Goal: Check status: Check status

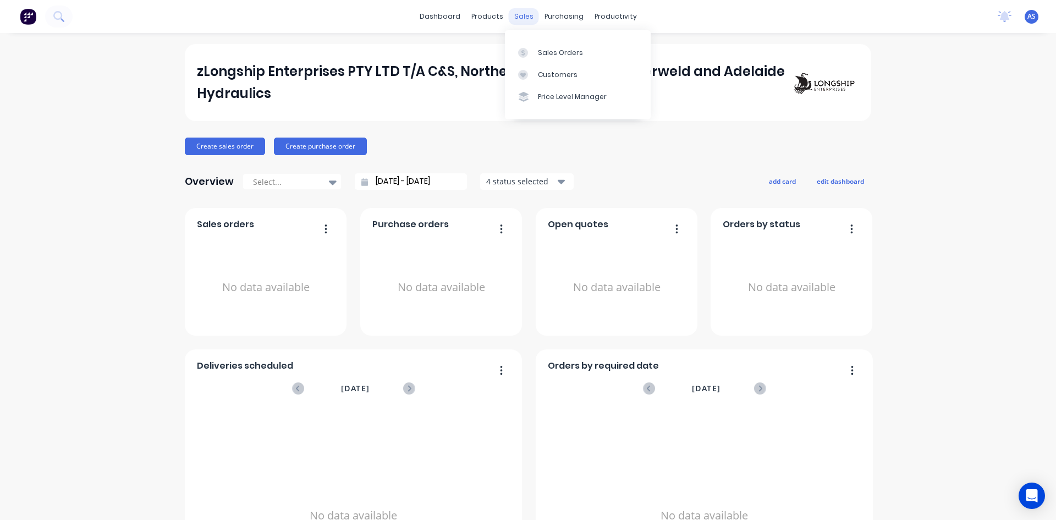
click at [528, 23] on div "sales" at bounding box center [524, 16] width 30 height 17
click at [535, 46] on link "Sales Orders" at bounding box center [578, 52] width 146 height 22
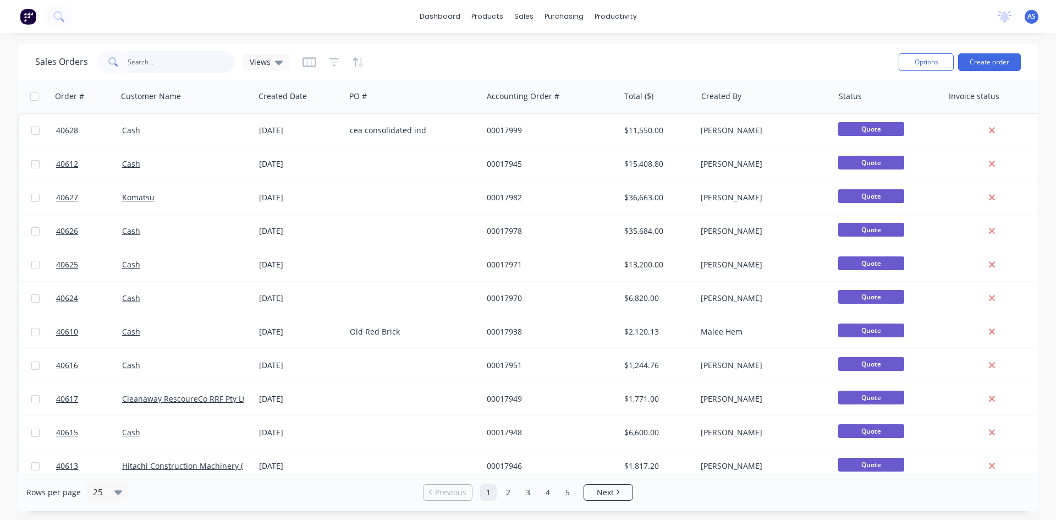
click at [149, 72] on input "text" at bounding box center [181, 62] width 107 height 22
paste input "24403"
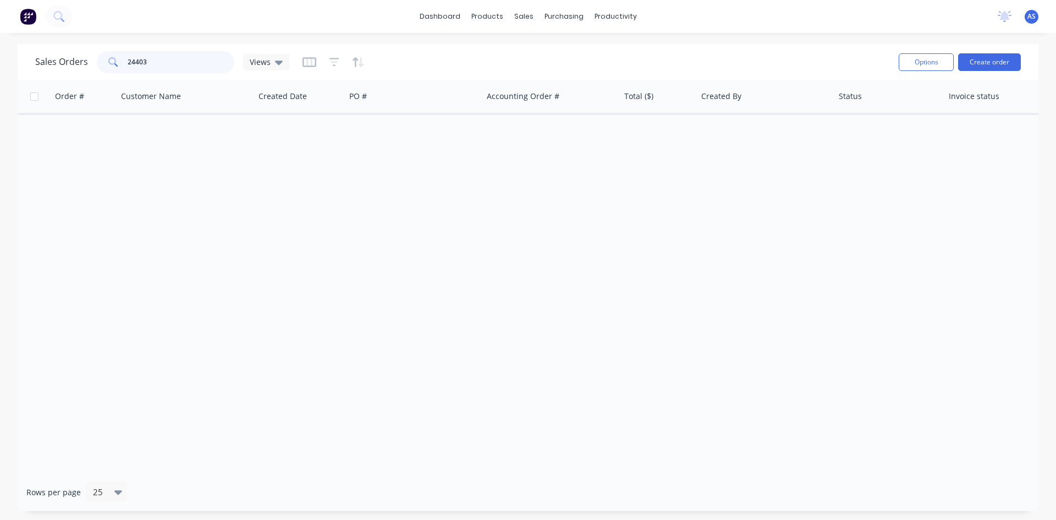
type input "24403"
click at [155, 153] on div "Order # Customer Name Created Date PO # Accounting Order # Total ($) Created By…" at bounding box center [528, 276] width 1021 height 393
click at [519, 22] on div "sales" at bounding box center [524, 16] width 30 height 17
click at [538, 50] on div at bounding box center [530, 53] width 17 height 10
click at [926, 63] on button "Options" at bounding box center [926, 62] width 55 height 18
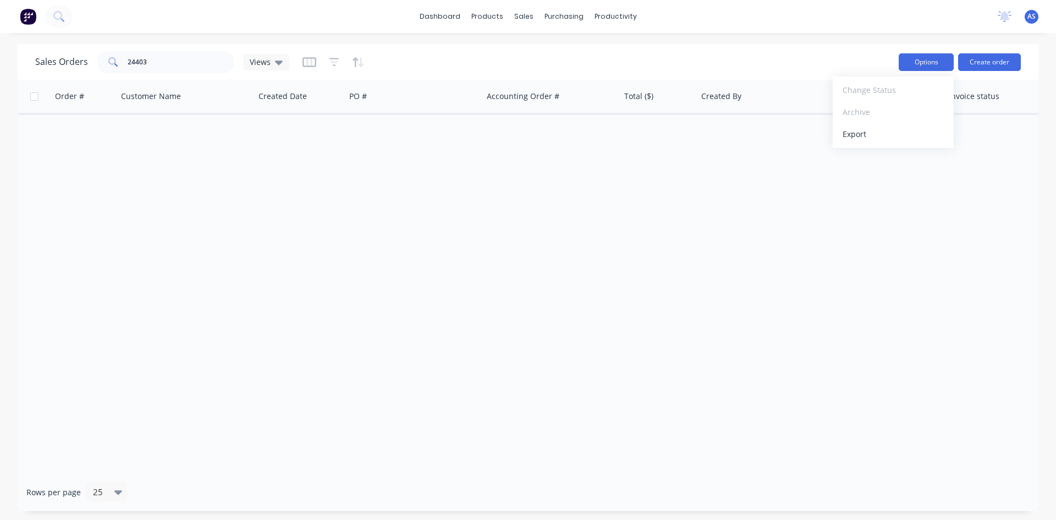
click at [925, 63] on button "Options" at bounding box center [926, 62] width 55 height 18
click at [265, 67] on div "Views" at bounding box center [266, 62] width 46 height 17
click at [271, 60] on div "Views" at bounding box center [266, 62] width 33 height 10
click at [152, 59] on input "24403" at bounding box center [181, 62] width 107 height 22
drag, startPoint x: 157, startPoint y: 56, endPoint x: 92, endPoint y: 64, distance: 65.5
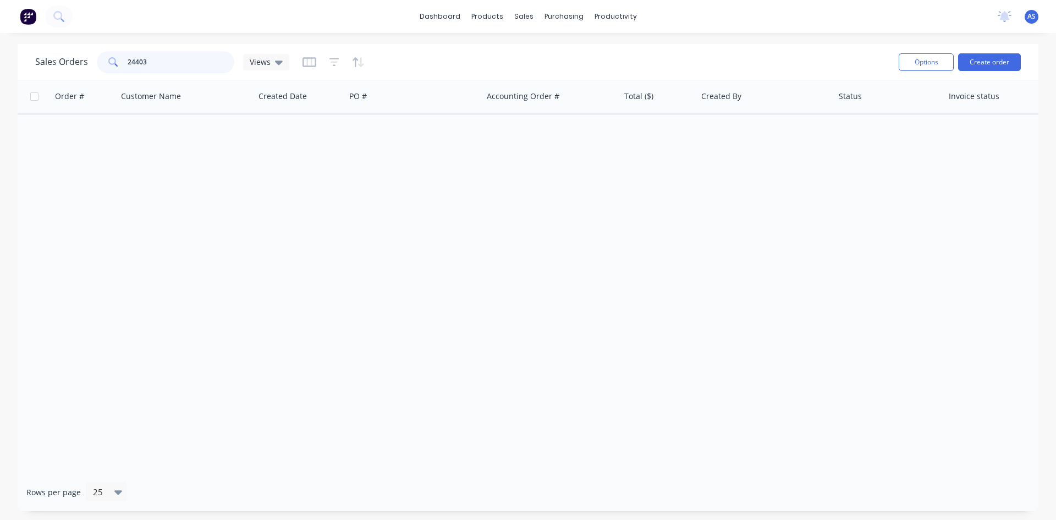
click at [92, 64] on div "Sales Orders 24403 Views" at bounding box center [162, 62] width 254 height 22
type input "2"
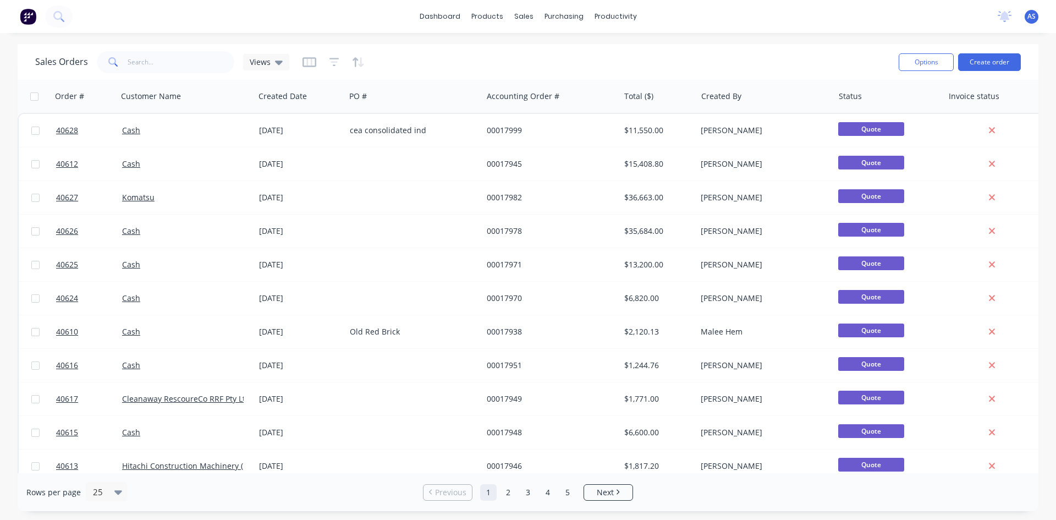
click at [707, 57] on div "Sales Orders Views" at bounding box center [462, 61] width 855 height 27
click at [743, 34] on div "dashboard products sales purchasing productivity dashboard products Product Cat…" at bounding box center [528, 260] width 1056 height 520
drag, startPoint x: 781, startPoint y: 73, endPoint x: 786, endPoint y: 76, distance: 6.0
click at [786, 76] on div "Sales Orders Views Options Create order" at bounding box center [528, 62] width 1021 height 36
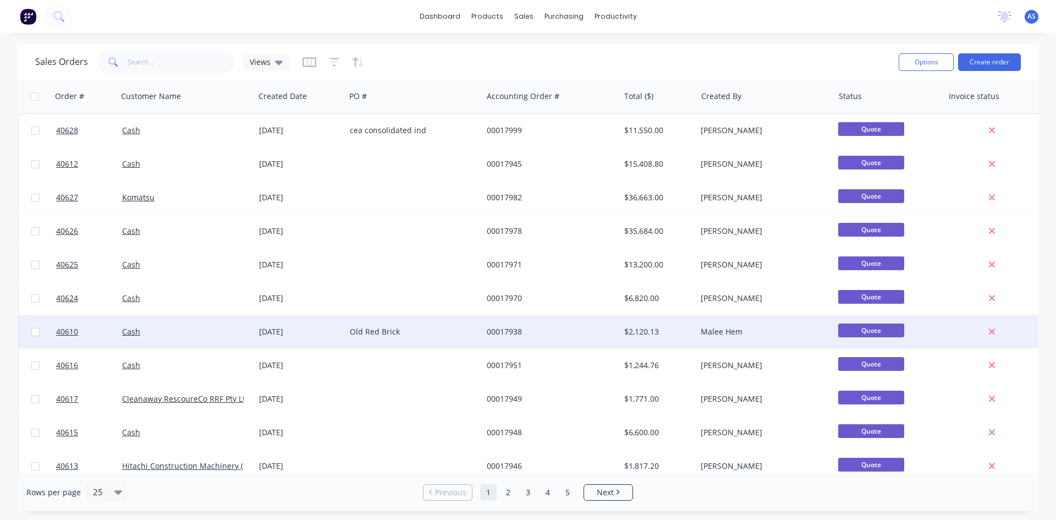
click at [711, 334] on div "Malee Hem" at bounding box center [762, 331] width 122 height 11
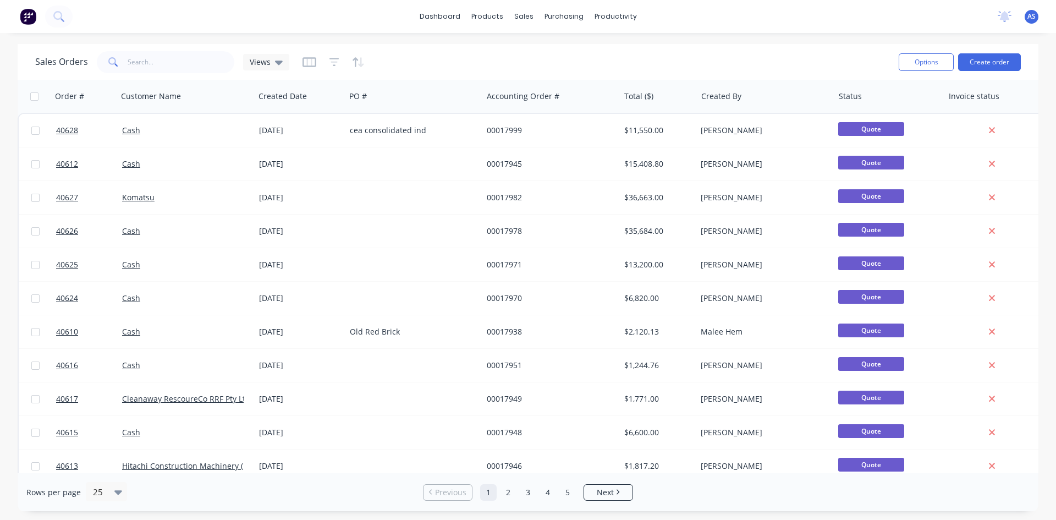
click at [775, 75] on div "Sales Orders Views Options Create order" at bounding box center [528, 62] width 1021 height 36
click at [719, 55] on div "Sales Orders Views" at bounding box center [462, 61] width 855 height 27
click at [705, 99] on div at bounding box center [763, 96] width 122 height 22
click at [450, 64] on div "Sales Orders Views" at bounding box center [462, 61] width 855 height 27
click at [304, 61] on icon "button" at bounding box center [310, 62] width 14 height 11
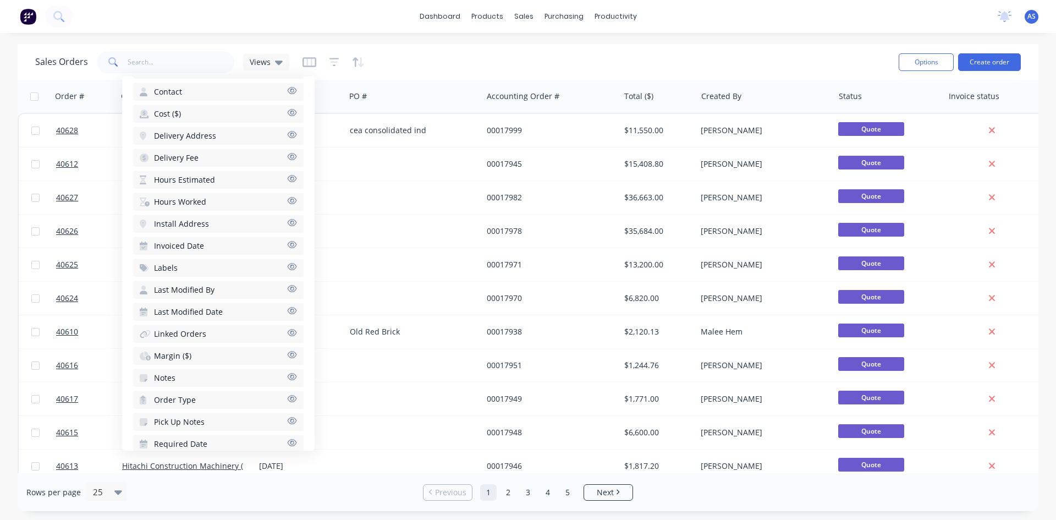
scroll to position [362, 0]
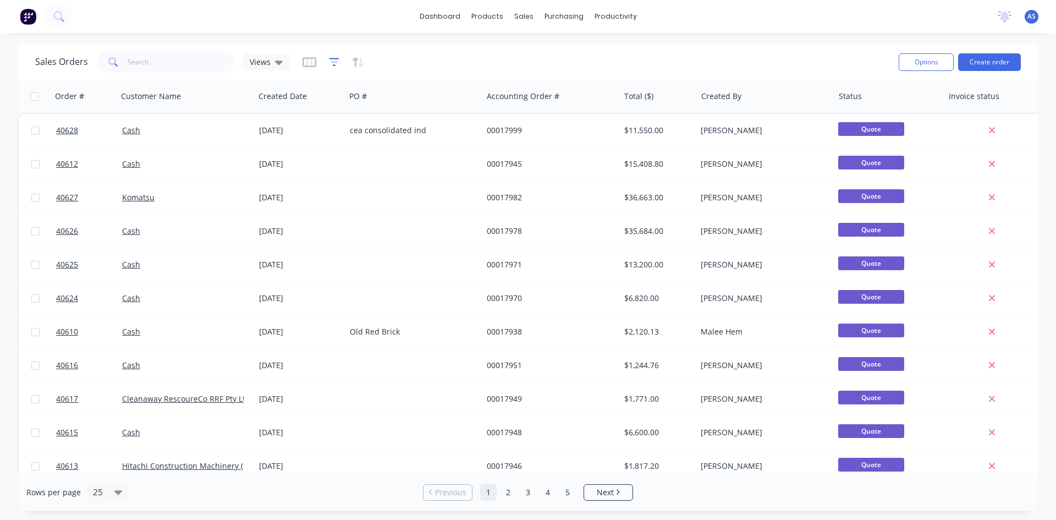
click at [337, 58] on icon "button" at bounding box center [335, 62] width 10 height 8
click at [307, 59] on icon "button" at bounding box center [310, 62] width 14 height 11
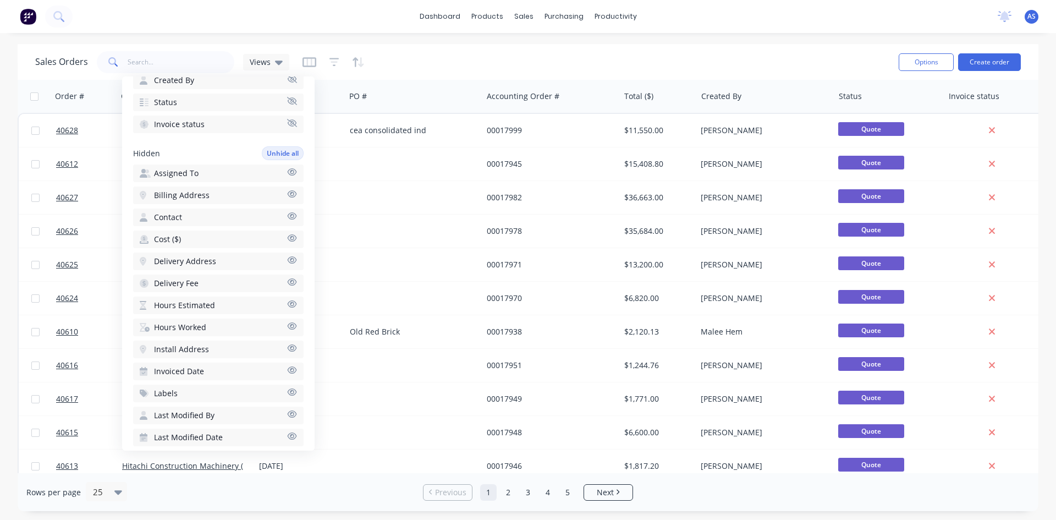
scroll to position [0, 0]
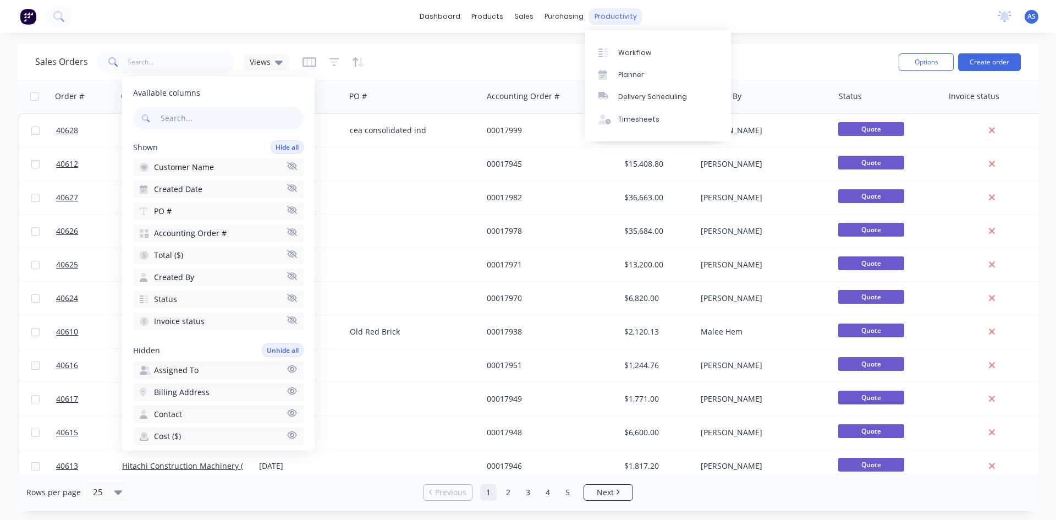
click at [615, 21] on div "productivity" at bounding box center [615, 16] width 53 height 17
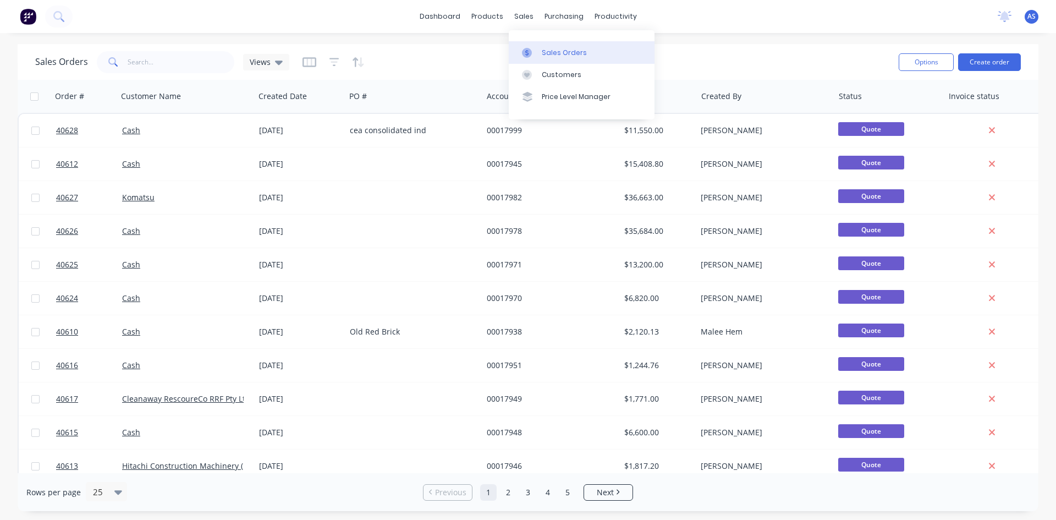
click at [546, 50] on div "Sales Orders" at bounding box center [564, 53] width 45 height 10
click at [470, 59] on div "Sales Orders Views" at bounding box center [462, 61] width 855 height 27
drag, startPoint x: 470, startPoint y: 59, endPoint x: 461, endPoint y: 59, distance: 9.4
click at [461, 59] on div "Sales Orders Views" at bounding box center [462, 61] width 855 height 27
click at [927, 53] on button "Options" at bounding box center [926, 62] width 55 height 18
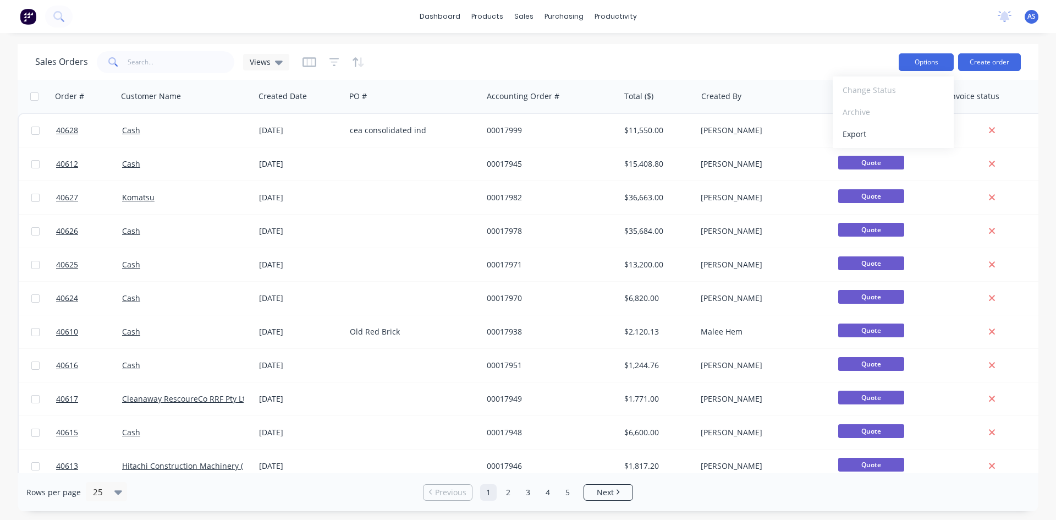
click at [926, 53] on button "Options" at bounding box center [926, 62] width 55 height 18
click at [692, 95] on div "Total ($)" at bounding box center [658, 96] width 77 height 33
click at [709, 91] on div at bounding box center [763, 96] width 122 height 22
click at [709, 96] on div at bounding box center [763, 96] width 122 height 22
click at [817, 96] on icon "button" at bounding box center [816, 96] width 10 height 9
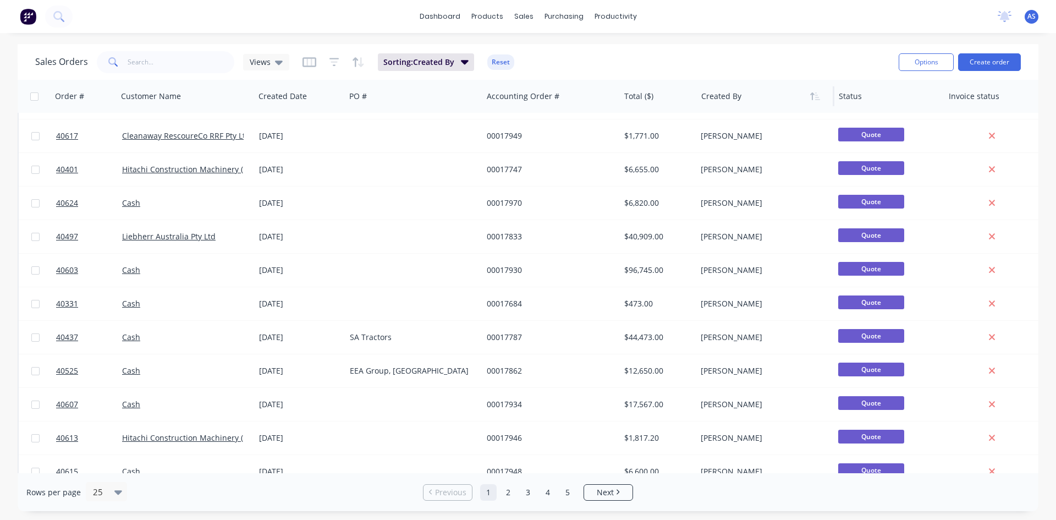
scroll to position [484, 0]
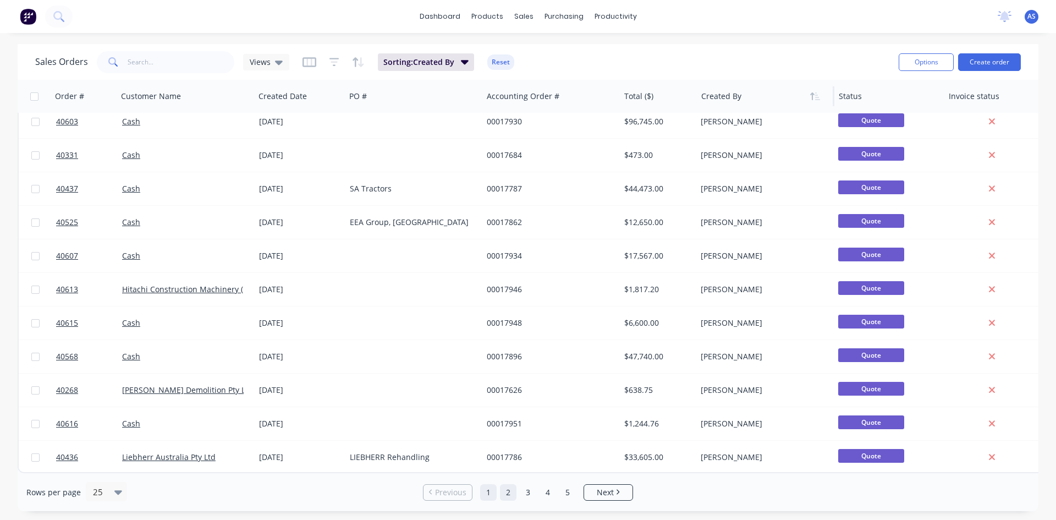
click at [507, 490] on link "2" at bounding box center [508, 492] width 17 height 17
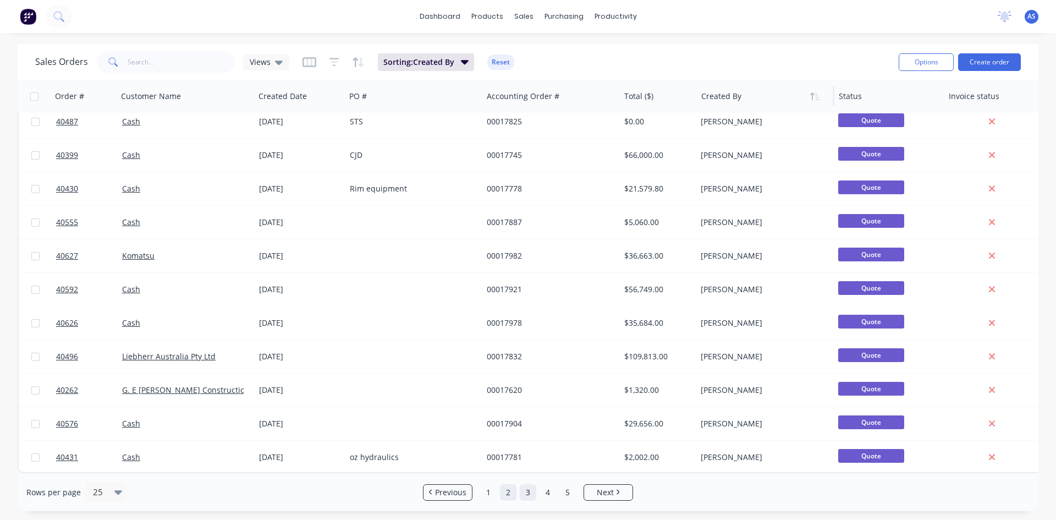
click at [525, 491] on link "3" at bounding box center [528, 492] width 17 height 17
click at [551, 495] on link "4" at bounding box center [548, 492] width 17 height 17
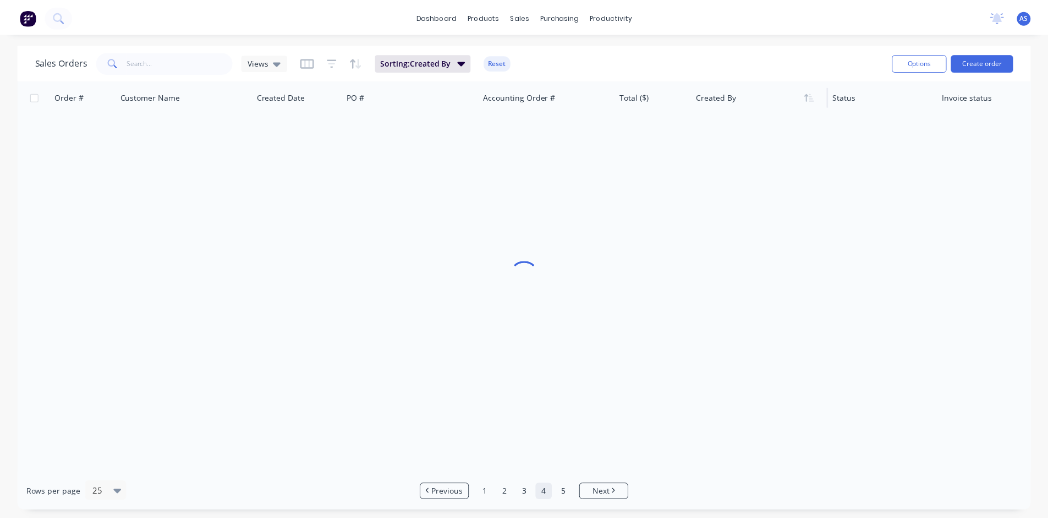
scroll to position [0, 0]
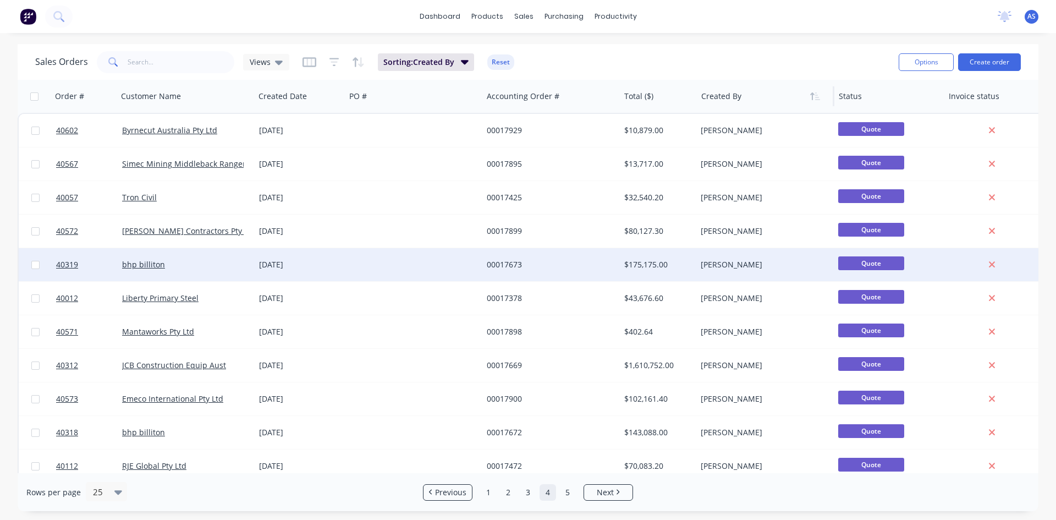
click at [474, 272] on div at bounding box center [414, 264] width 137 height 33
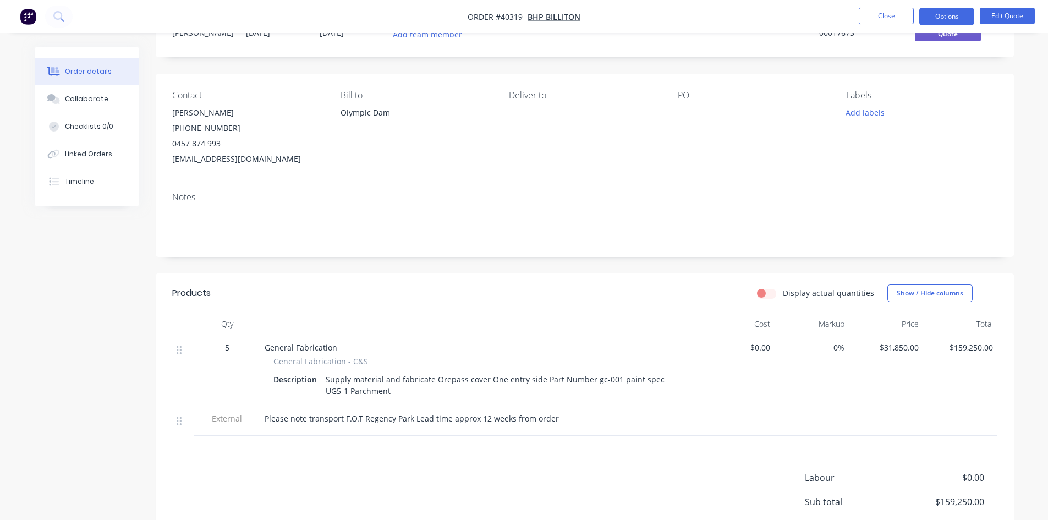
scroll to position [110, 0]
